Goal: Task Accomplishment & Management: Use online tool/utility

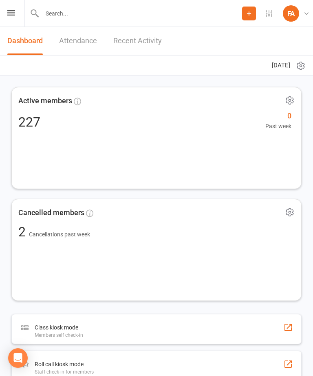
click at [9, 14] on icon at bounding box center [11, 12] width 8 height 5
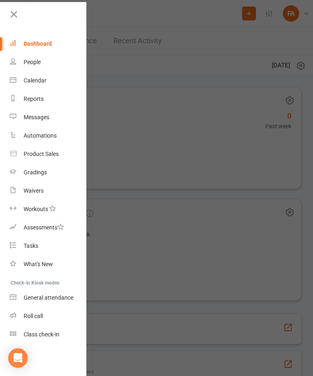
click at [41, 312] on link "Roll call" at bounding box center [48, 316] width 77 height 18
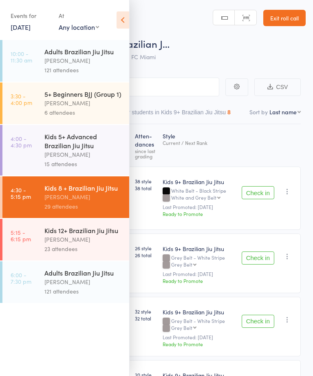
click at [120, 22] on icon at bounding box center [123, 19] width 13 height 17
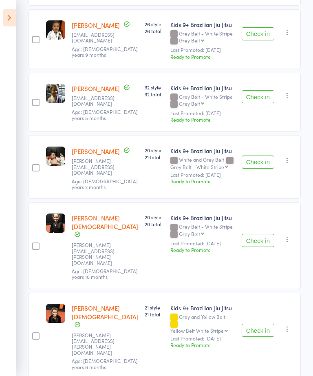
click at [270, 156] on button "Check in" at bounding box center [258, 162] width 33 height 13
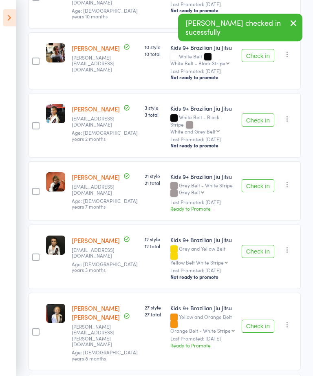
click at [262, 320] on button "Check in" at bounding box center [258, 326] width 33 height 13
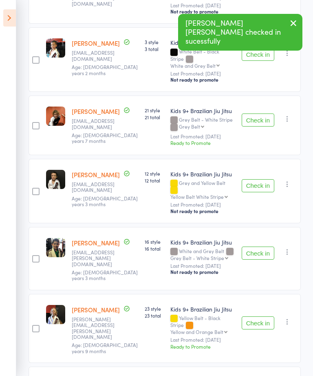
scroll to position [717, 0]
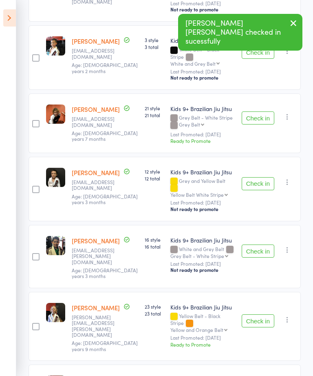
click at [263, 314] on button "Check in" at bounding box center [258, 320] width 33 height 13
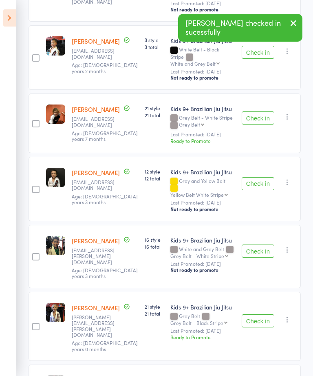
click at [263, 314] on button "Check in" at bounding box center [258, 320] width 33 height 13
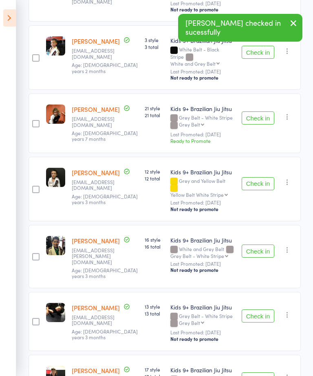
click at [260, 309] on button "Check in" at bounding box center [258, 315] width 33 height 13
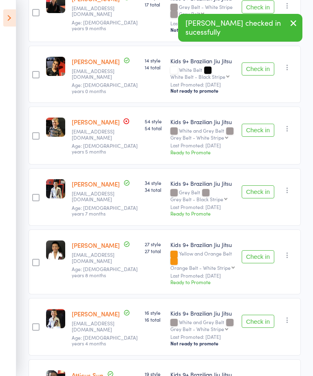
scroll to position [1029, 0]
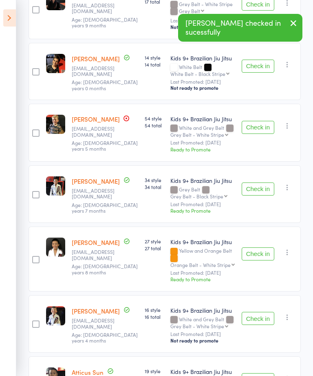
click at [267, 373] on button "Check in" at bounding box center [258, 379] width 33 height 13
click at [267, 312] on button "Check in" at bounding box center [258, 318] width 33 height 13
click at [258, 373] on button "Check in" at bounding box center [258, 379] width 33 height 13
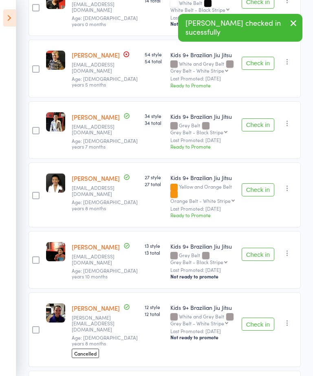
scroll to position [1094, 0]
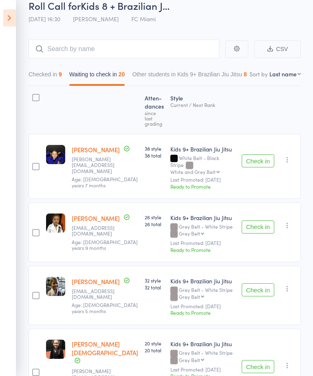
scroll to position [0, 0]
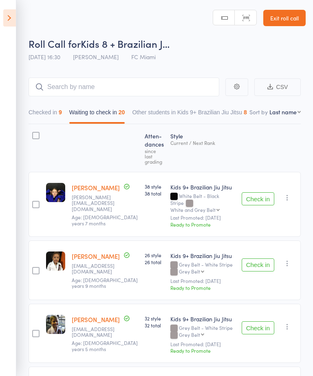
click at [292, 18] on link "Exit roll call" at bounding box center [285, 18] width 42 height 16
